Goal: Task Accomplishment & Management: Complete application form

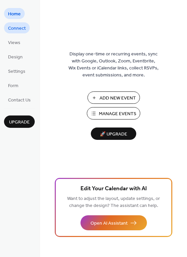
click at [19, 29] on span "Connect" at bounding box center [17, 28] width 18 height 7
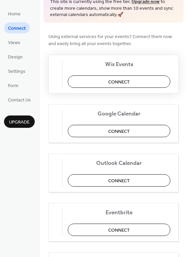
scroll to position [37, 0]
click at [112, 129] on button "Connect" at bounding box center [119, 130] width 102 height 12
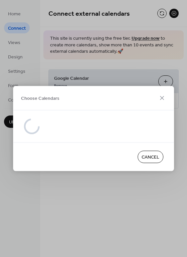
scroll to position [0, 0]
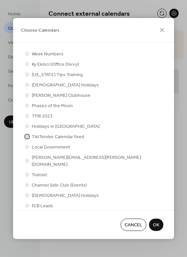
click at [66, 136] on span "TikiTender Calendar Feed" at bounding box center [58, 136] width 52 height 7
click at [159, 224] on button "OK" at bounding box center [156, 224] width 14 height 12
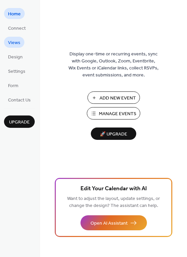
click at [15, 41] on span "Views" at bounding box center [14, 42] width 12 height 7
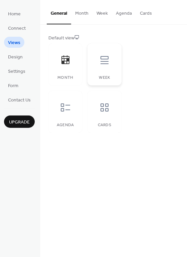
click at [104, 66] on div at bounding box center [104, 60] width 20 height 20
click at [63, 110] on icon at bounding box center [65, 107] width 11 height 11
click at [63, 113] on div at bounding box center [65, 107] width 20 height 20
click at [104, 107] on icon at bounding box center [104, 107] width 11 height 11
click at [68, 113] on div at bounding box center [65, 107] width 20 height 20
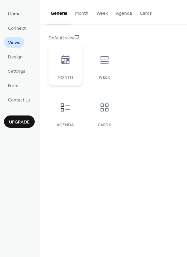
click at [61, 65] on div at bounding box center [65, 60] width 20 height 20
click at [63, 111] on icon at bounding box center [65, 107] width 9 height 8
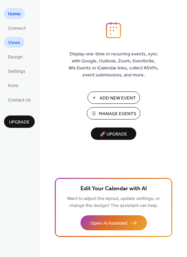
click at [20, 39] on link "Views" at bounding box center [14, 42] width 20 height 11
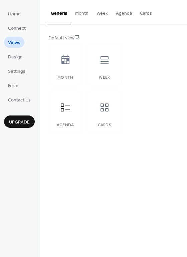
click at [78, 16] on button "Month" at bounding box center [81, 12] width 21 height 24
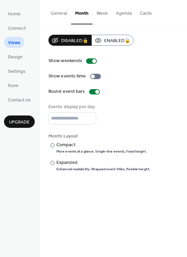
click at [103, 12] on button "Week" at bounding box center [101, 12] width 19 height 24
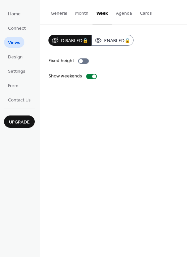
click at [119, 14] on button "Agenda" at bounding box center [124, 12] width 24 height 24
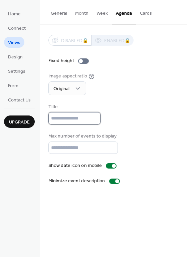
click at [78, 119] on input "text" at bounding box center [74, 118] width 52 height 12
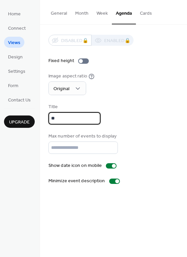
type input "*"
type input "**********"
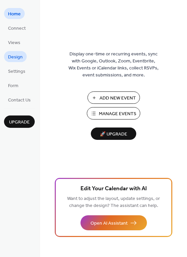
click at [17, 56] on span "Design" at bounding box center [15, 57] width 15 height 7
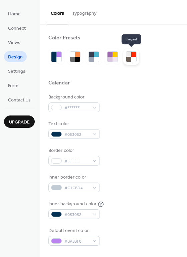
click at [129, 55] on div at bounding box center [128, 54] width 5 height 5
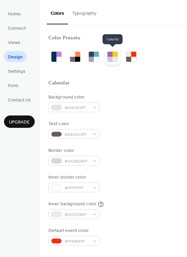
click at [105, 57] on div at bounding box center [112, 57] width 16 height 16
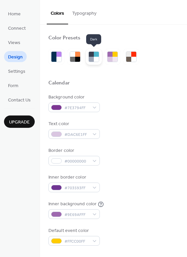
click at [97, 57] on div at bounding box center [96, 59] width 5 height 5
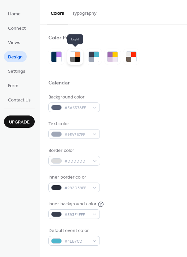
click at [76, 59] on div at bounding box center [77, 59] width 5 height 5
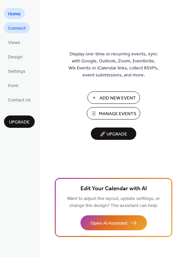
click at [22, 28] on span "Connect" at bounding box center [17, 28] width 18 height 7
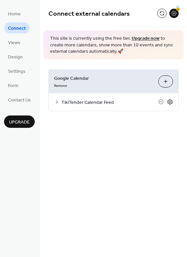
click at [170, 101] on icon at bounding box center [170, 102] width 2 height 2
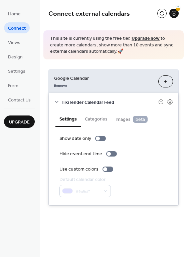
click at [98, 102] on span "TikiTender Calendar Feed" at bounding box center [109, 102] width 97 height 7
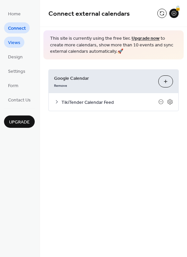
click at [22, 42] on link "Views" at bounding box center [14, 42] width 20 height 11
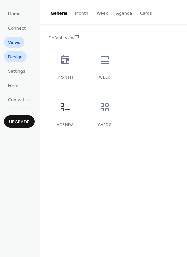
click at [22, 54] on link "Design" at bounding box center [15, 56] width 23 height 11
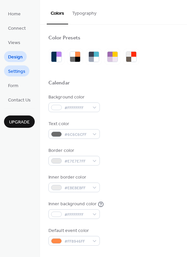
click at [23, 66] on link "Settings" at bounding box center [16, 70] width 25 height 11
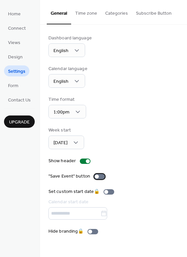
click at [97, 175] on div at bounding box center [97, 176] width 4 height 4
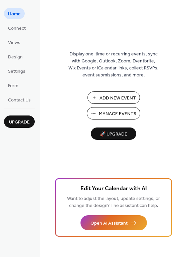
click at [121, 115] on span "Manage Events" at bounding box center [117, 113] width 37 height 7
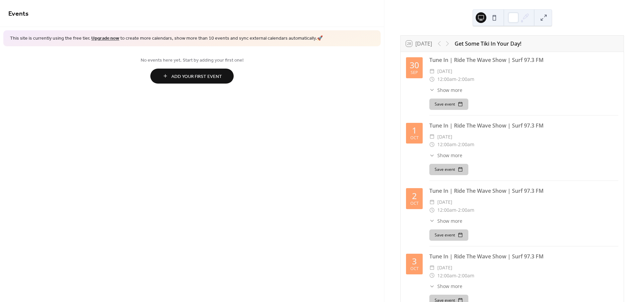
click at [496, 45] on div "Get Some Tiki In Your Day!" at bounding box center [488, 44] width 67 height 8
click at [496, 17] on button at bounding box center [494, 17] width 11 height 11
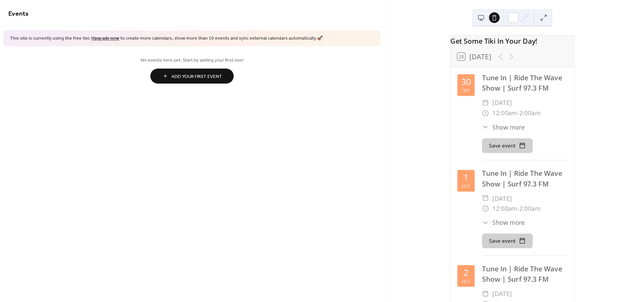
click at [485, 16] on button at bounding box center [481, 17] width 11 height 11
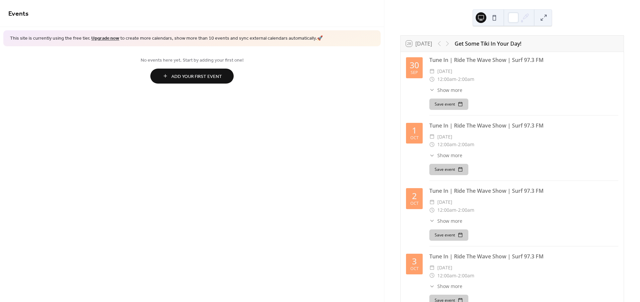
click at [212, 73] on span "Add Your First Event" at bounding box center [196, 76] width 51 height 7
